Goal: Information Seeking & Learning: Learn about a topic

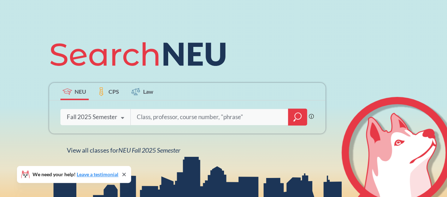
scroll to position [62, 0]
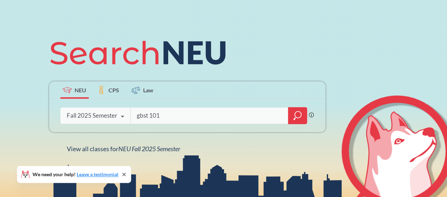
type input "gbst 1012"
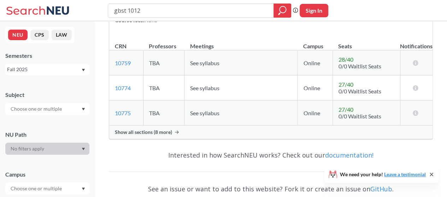
scroll to position [112, 0]
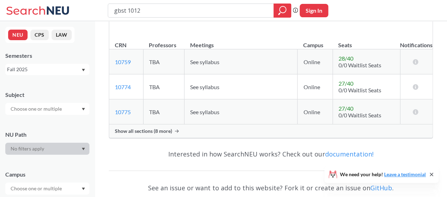
click at [170, 132] on span "Show all sections (8 more)" at bounding box center [143, 131] width 57 height 6
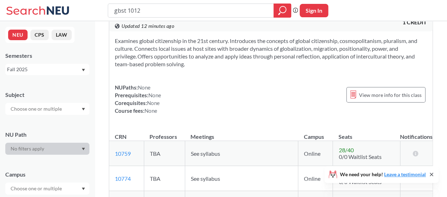
scroll to position [4, 0]
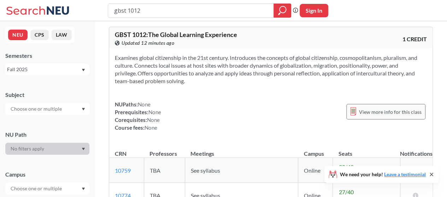
click at [379, 119] on div "View more info for this class" at bounding box center [385, 112] width 79 height 16
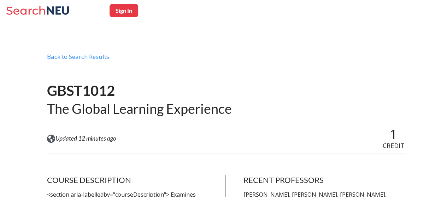
click at [294, 74] on div "GBST1012 The Global Learning Experience" at bounding box center [226, 99] width 358 height 55
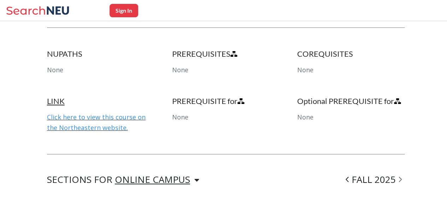
scroll to position [399, 0]
click at [116, 113] on link "Click here to view this course on the Northeastern website." at bounding box center [96, 122] width 99 height 19
